Goal: Task Accomplishment & Management: Use online tool/utility

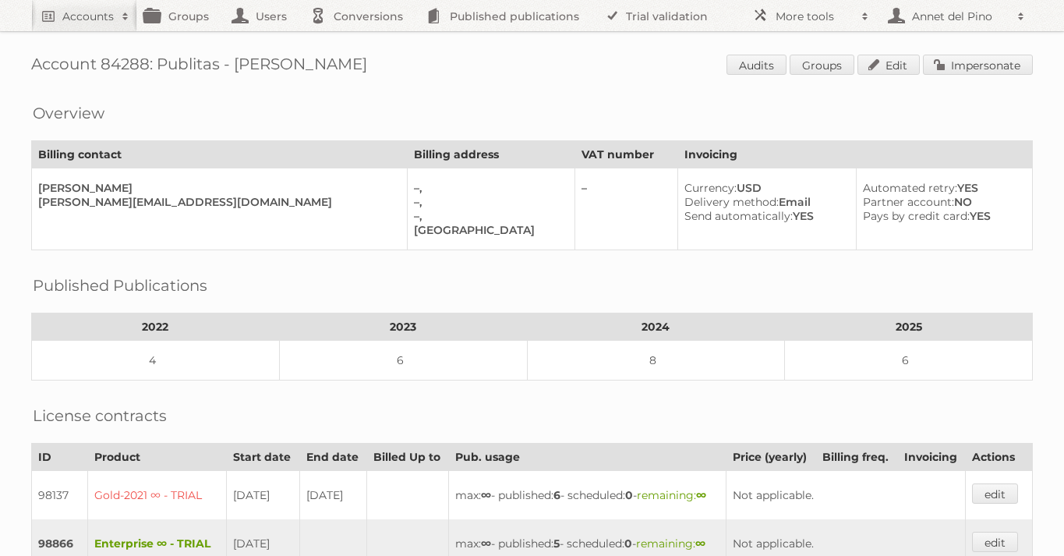
click at [100, 32] on div "Account 84288: Publitas - [PERSON_NAME] Audits Groups Edit Impersonate Overview…" at bounding box center [532, 443] width 1064 height 886
click at [100, 22] on h2 "Accounts" at bounding box center [87, 17] width 51 height 16
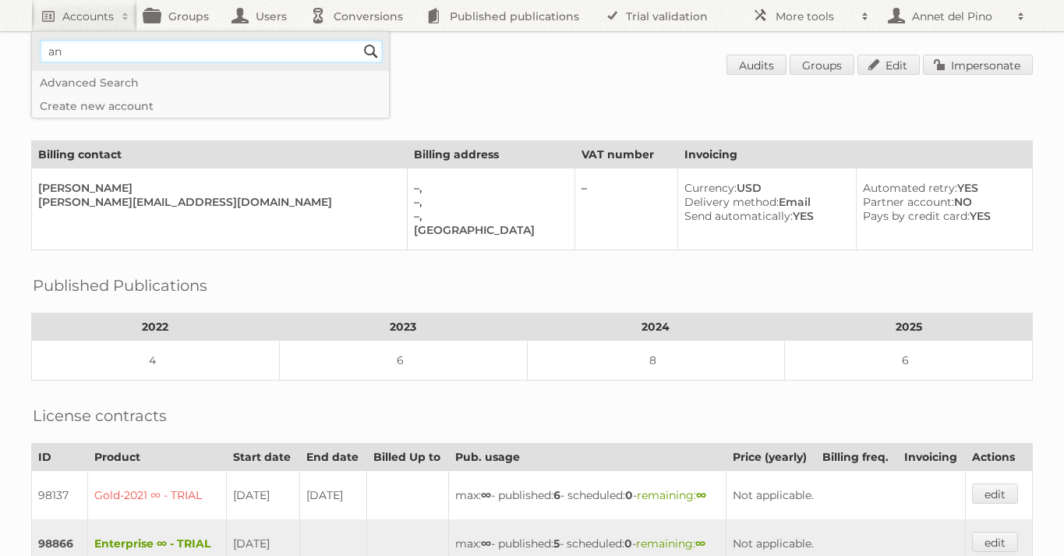
type input"] "annet@publitas.com"
click at [372, 55] on input "Search" at bounding box center [370, 51] width 23 height 23
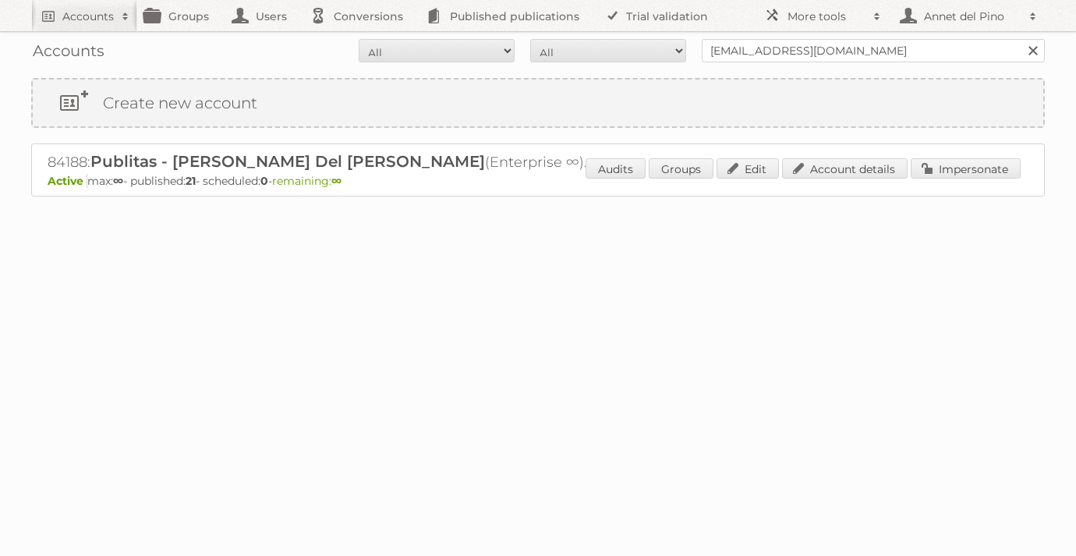
click at [864, 157] on div "84188: Publitas - [PERSON_NAME] Del [PERSON_NAME] (Enterprise ∞) - TRIAL - Self…" at bounding box center [538, 169] width 1014 height 53
click at [861, 169] on link "Account details" at bounding box center [845, 168] width 126 height 20
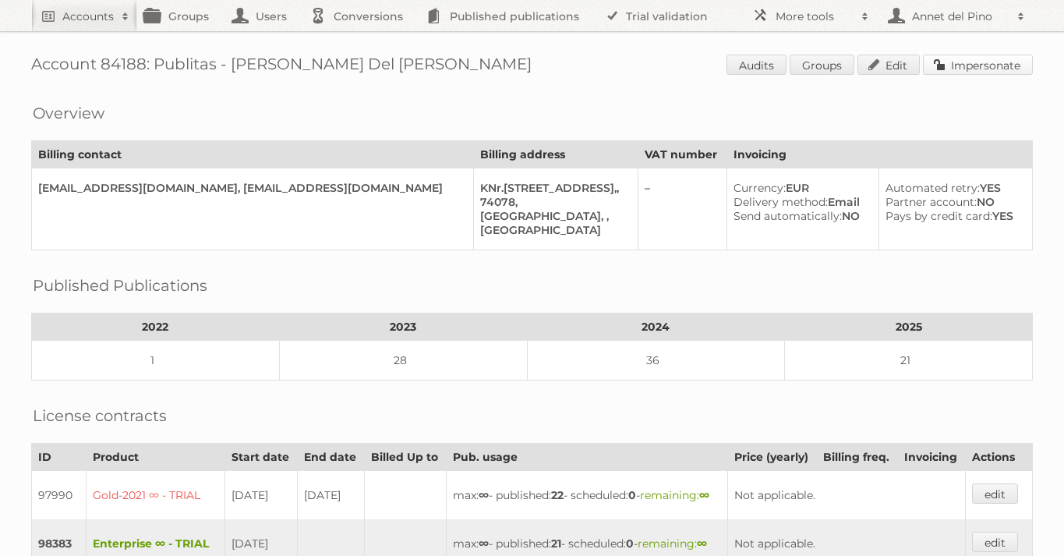
click at [960, 68] on link "Impersonate" at bounding box center [978, 65] width 110 height 20
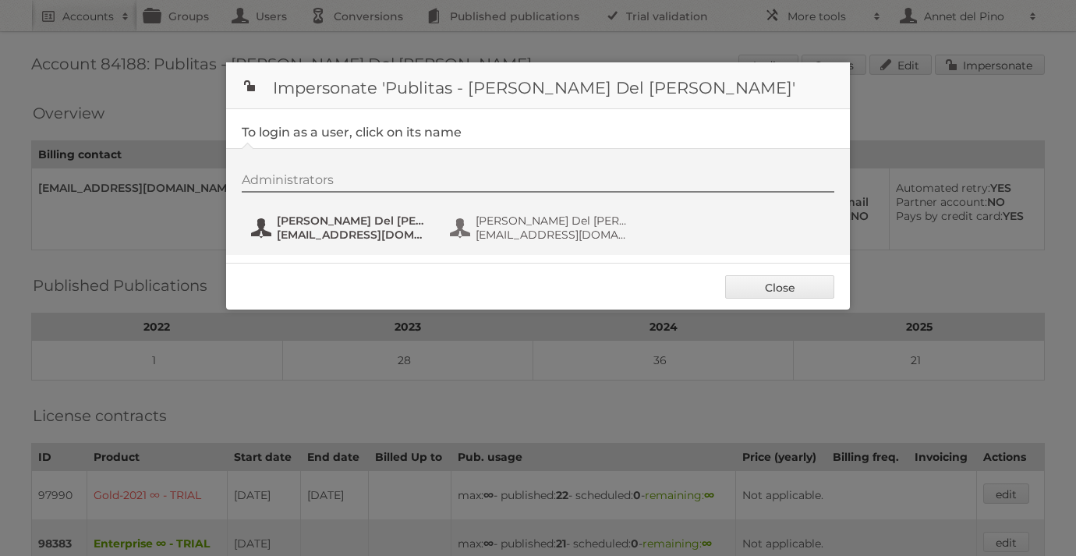
click at [354, 226] on span "Annet Del Pino" at bounding box center [352, 221] width 151 height 14
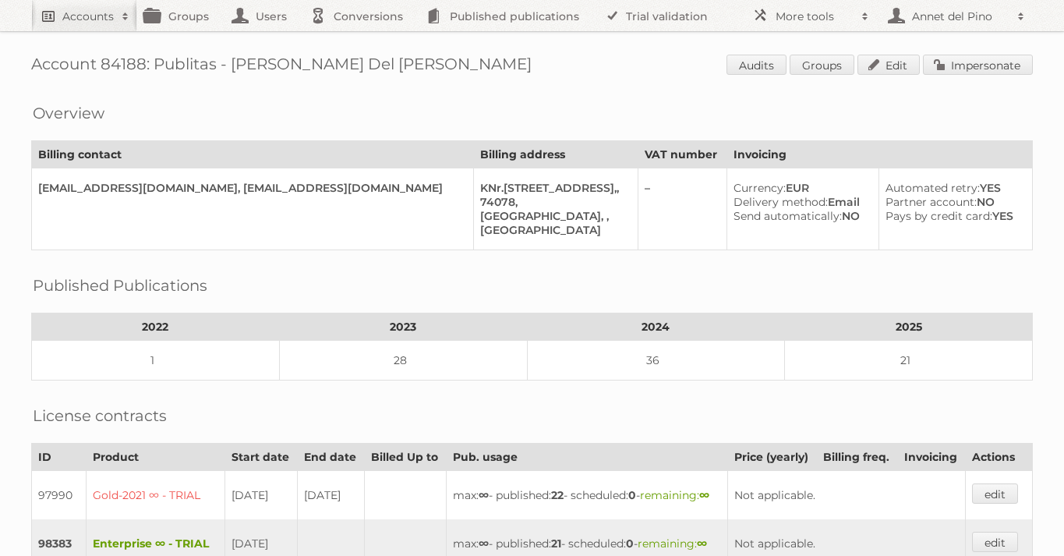
click at [111, 14] on h2 "Accounts" at bounding box center [87, 17] width 51 height 16
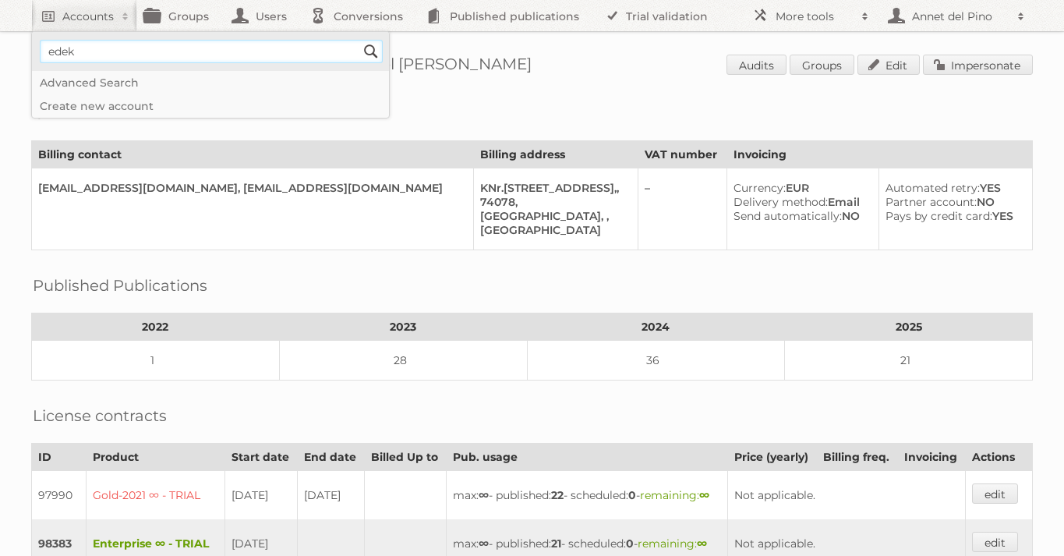
type input"] "EDEKA"
click at [380, 58] on input "Search" at bounding box center [370, 51] width 23 height 23
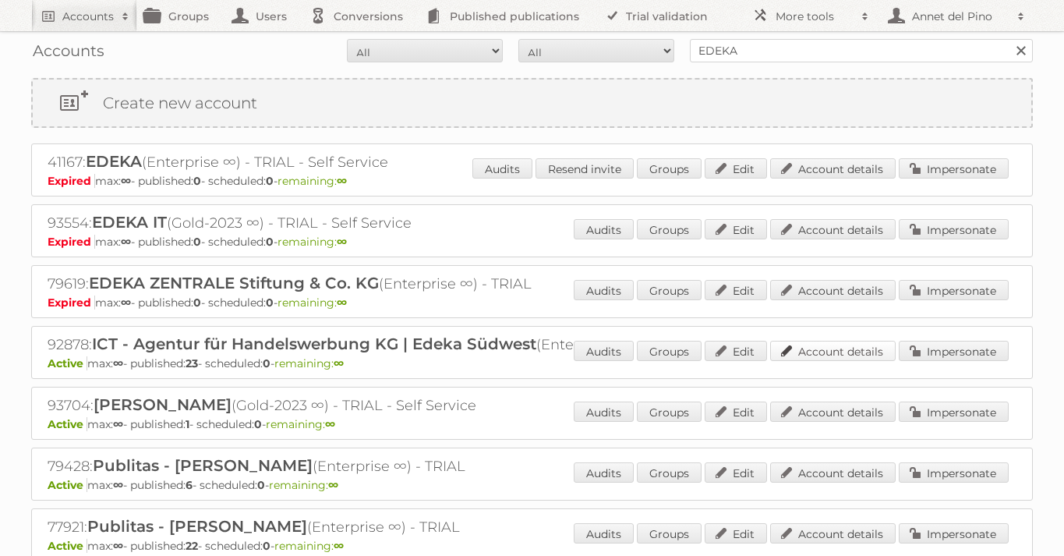
click at [841, 352] on link "Account details" at bounding box center [833, 351] width 126 height 20
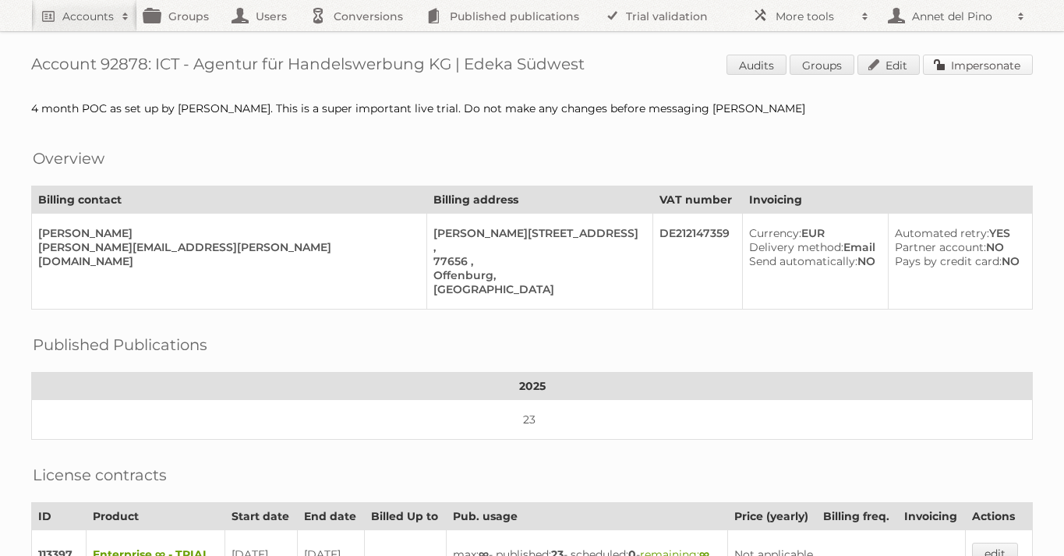
click at [1011, 58] on link "Impersonate" at bounding box center [978, 65] width 110 height 20
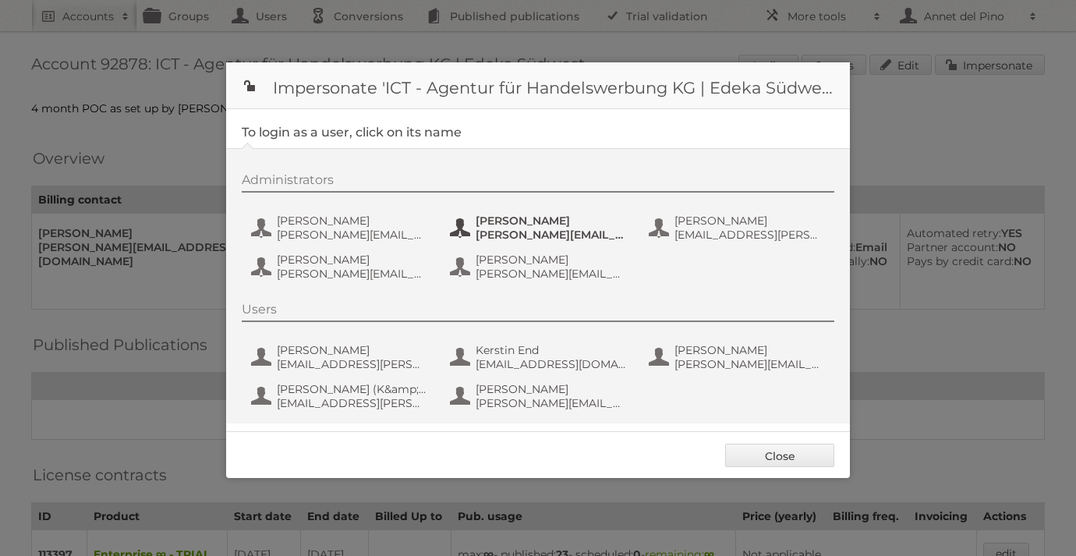
click at [519, 226] on span "Daniel Kopf" at bounding box center [551, 221] width 151 height 14
